Goal: Task Accomplishment & Management: Manage account settings

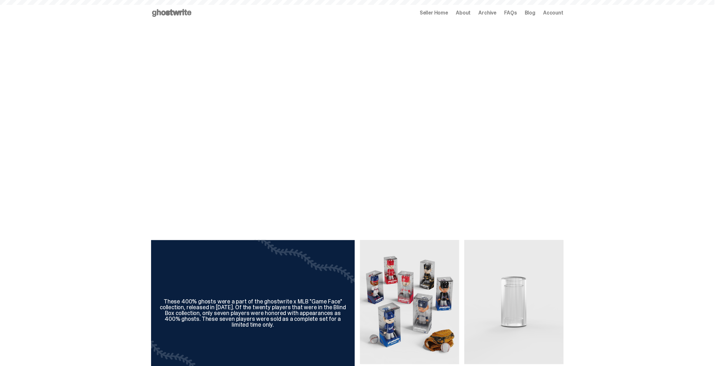
click at [430, 13] on span "Seller Home" at bounding box center [434, 12] width 28 height 5
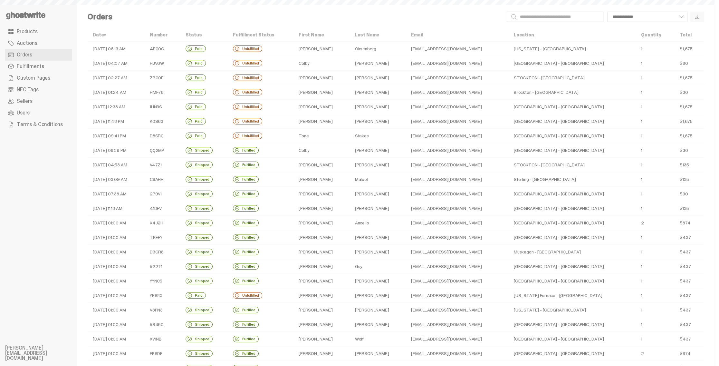
select select
click at [117, 48] on td "08-13-25 06:13 AM" at bounding box center [116, 49] width 57 height 14
click at [44, 14] on use at bounding box center [25, 16] width 39 height 8
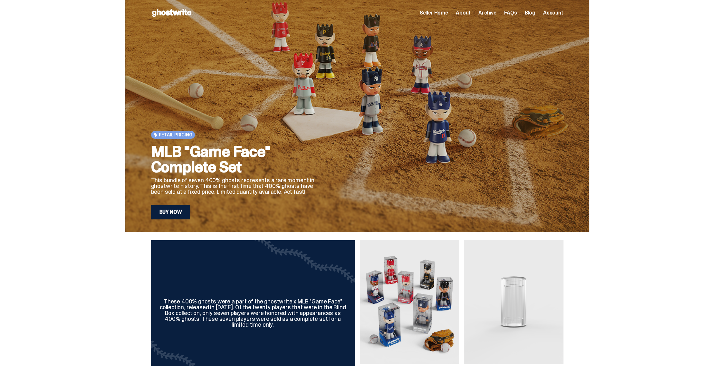
click at [189, 209] on link "Buy Now" at bounding box center [170, 212] width 39 height 14
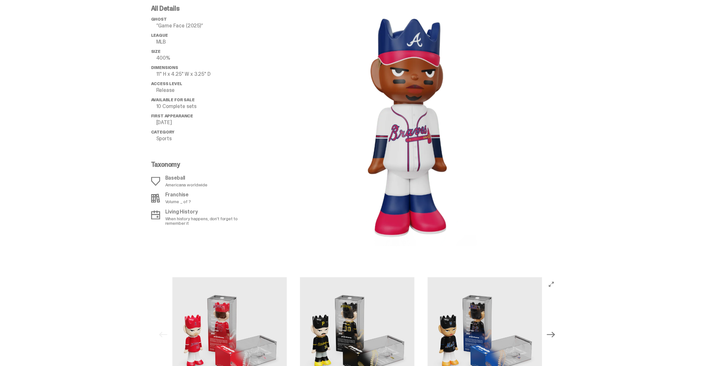
scroll to position [641, 0]
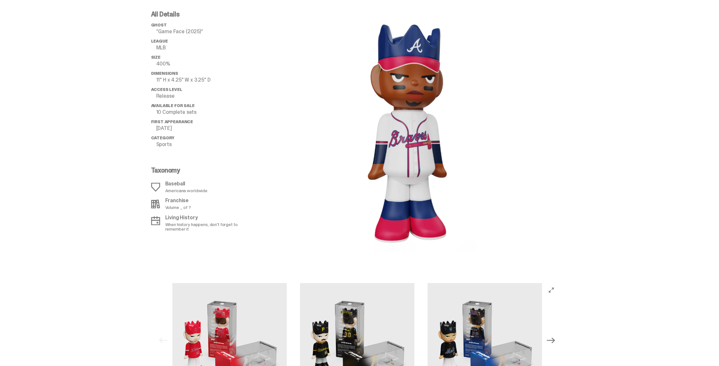
click at [637, 187] on div "All Details ghost “Game Face (2025)” League MLB Size 400% Dimensions 11" H x 4.…" at bounding box center [357, 131] width 714 height 272
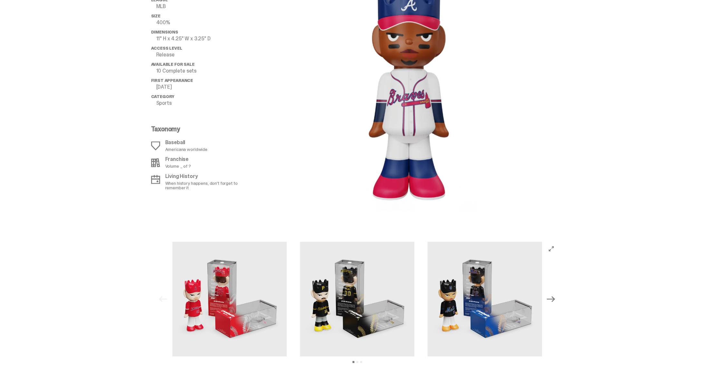
scroll to position [676, 0]
